Goal: Download file/media

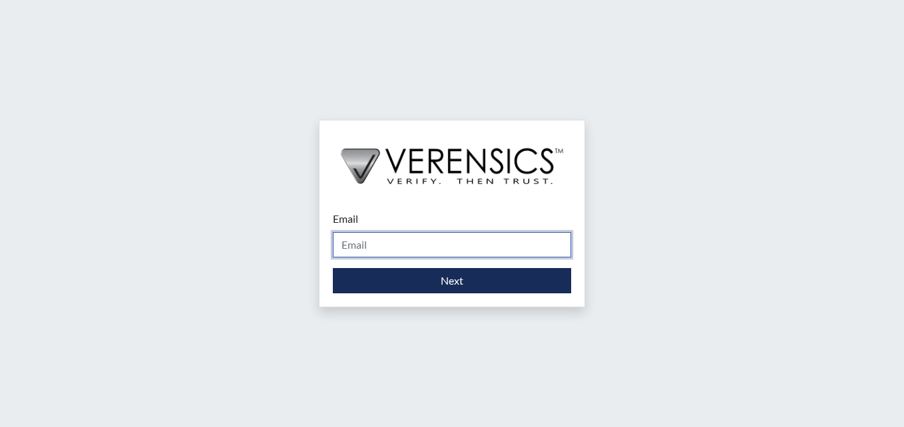
click at [430, 245] on input "Email" at bounding box center [452, 244] width 238 height 25
type input "[PERSON_NAME][EMAIL_ADDRESS][PERSON_NAME][DOMAIN_NAME]"
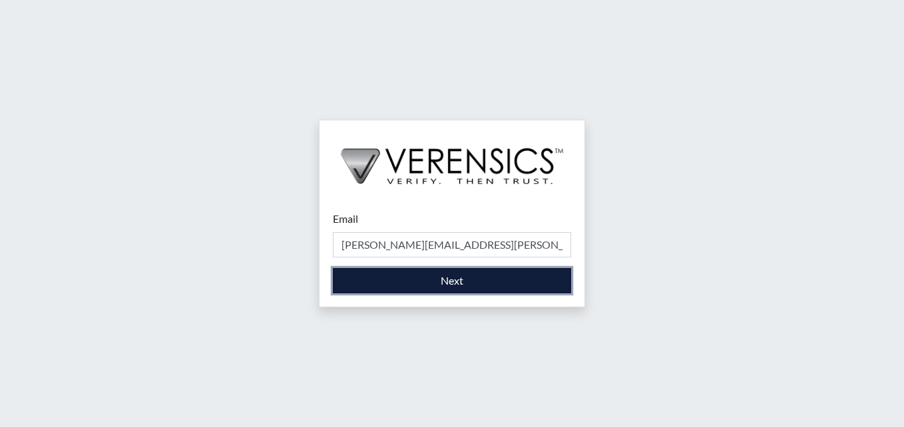
click at [447, 282] on button "Next" at bounding box center [452, 280] width 238 height 25
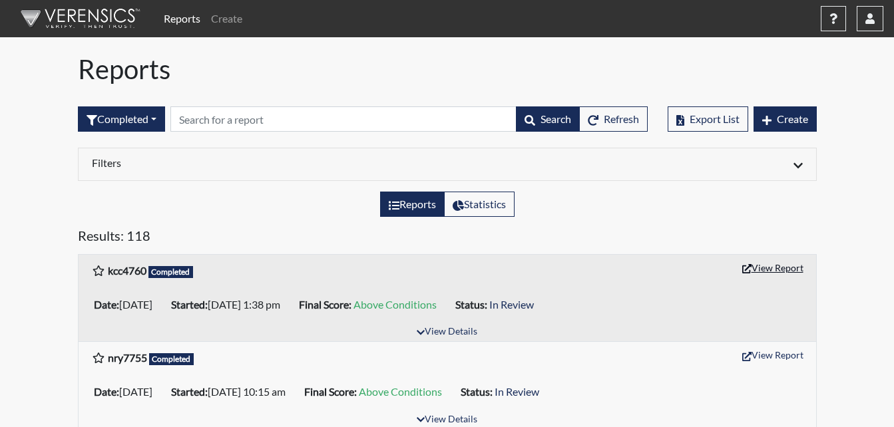
click at [772, 273] on button "View Report" at bounding box center [772, 268] width 73 height 21
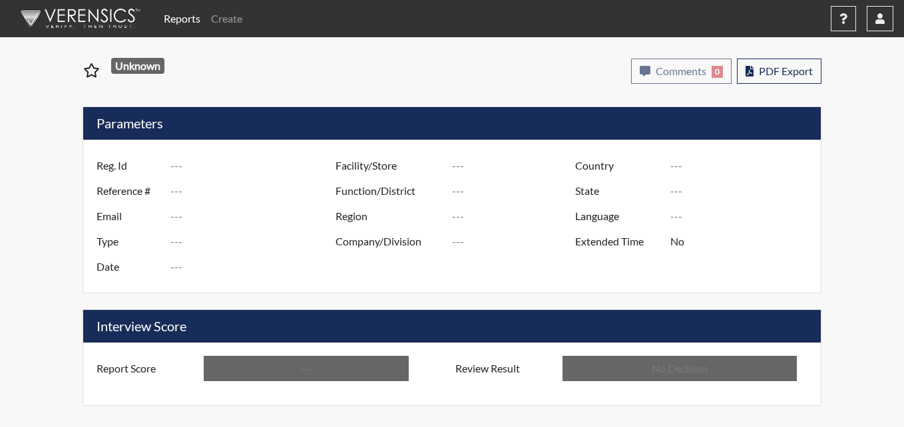
type input "kcc4760"
type input "51293"
type input "---"
type input "Corrections Pre-Employment"
type input "Sep 15, 2025"
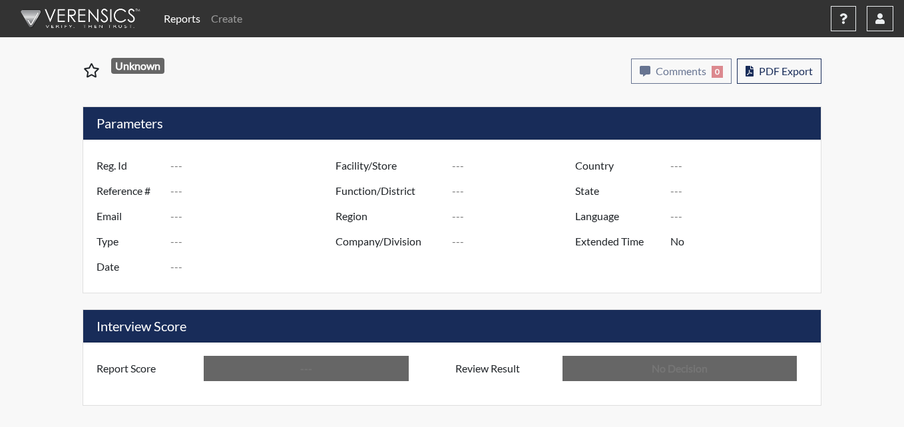
type input "[PERSON_NAME]"
type input "[GEOGRAPHIC_DATA]"
type input "[US_STATE]"
type input "English"
type input "Above Conditions"
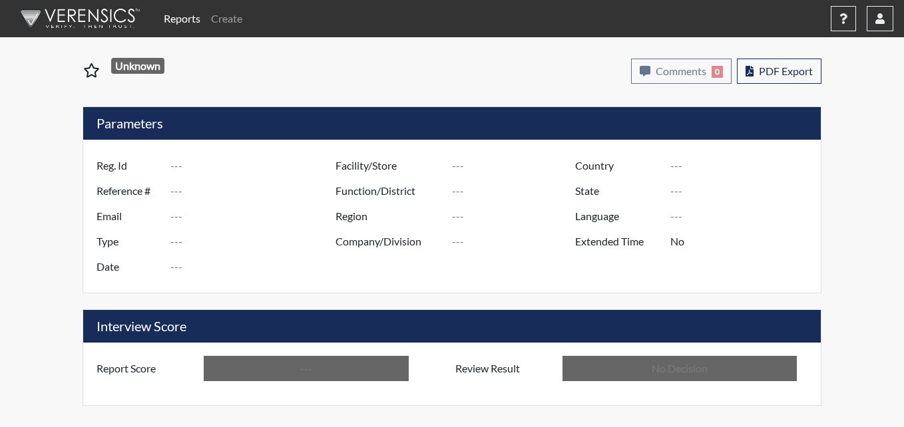
type input "In Review"
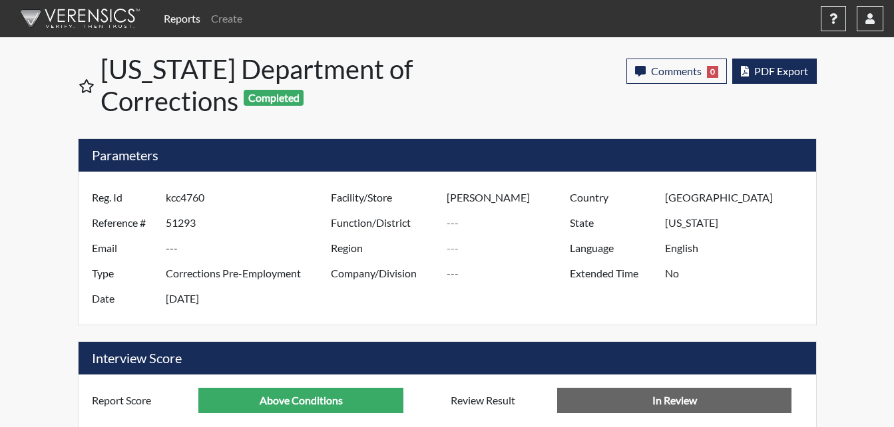
scroll to position [221, 553]
click at [796, 79] on button "PDF Export" at bounding box center [774, 71] width 85 height 25
